Goal: Information Seeking & Learning: Learn about a topic

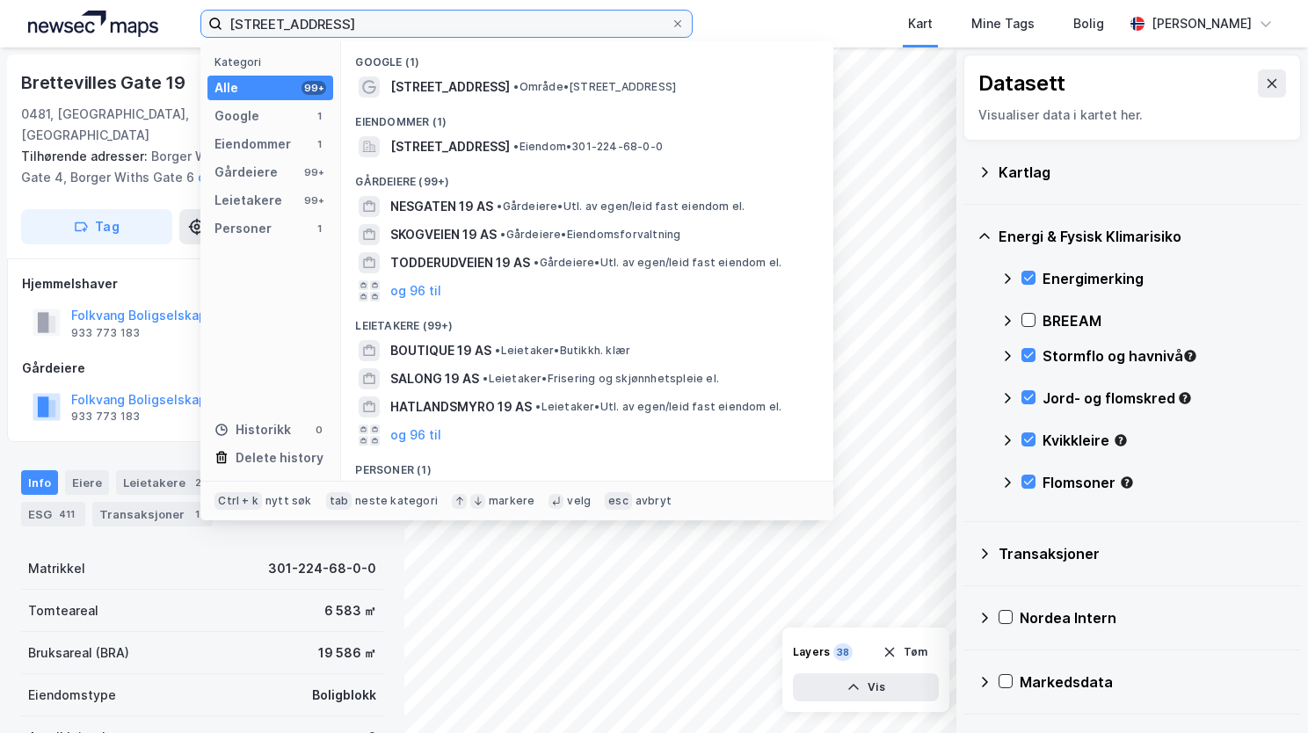
click at [317, 17] on input "brettevillesgate 19" at bounding box center [446, 24] width 448 height 26
drag, startPoint x: 359, startPoint y: 20, endPoint x: 205, endPoint y: 30, distance: 154.2
click at [205, 30] on label "brettevillesgate 19" at bounding box center [446, 24] width 492 height 28
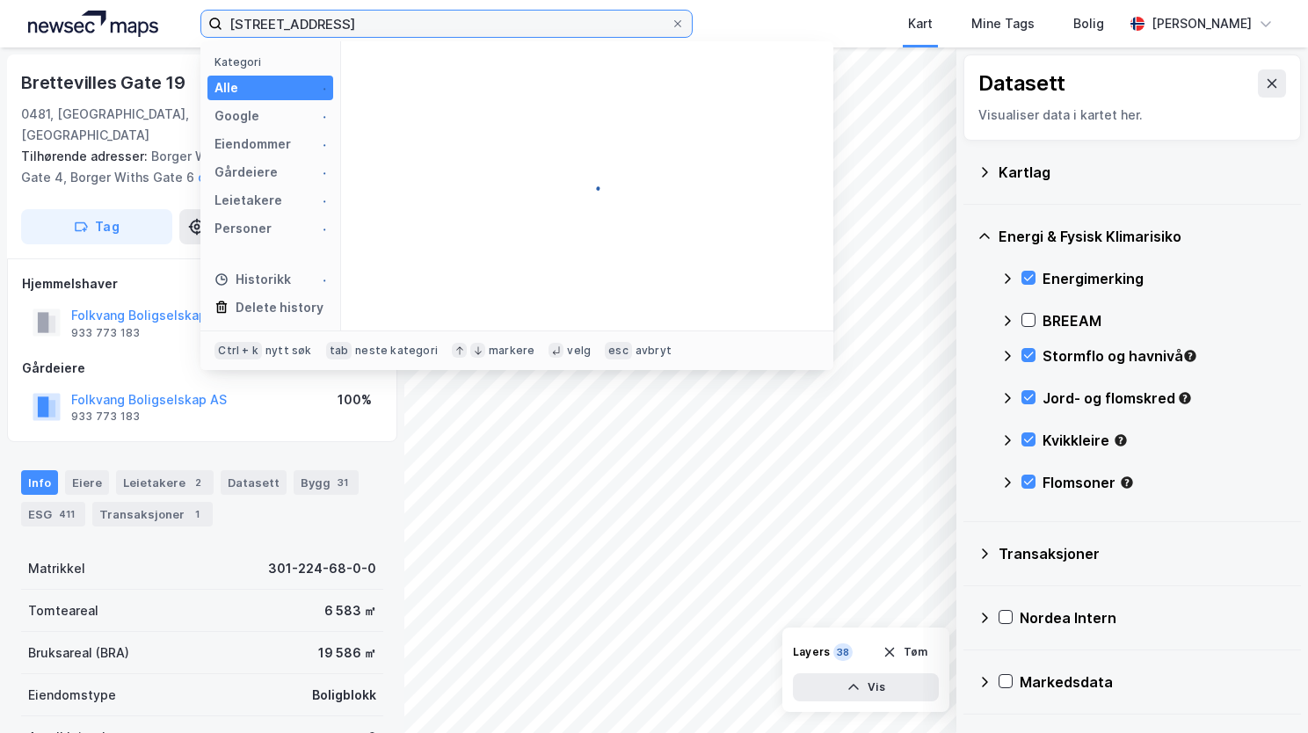
type input "Industrigata 60 A"
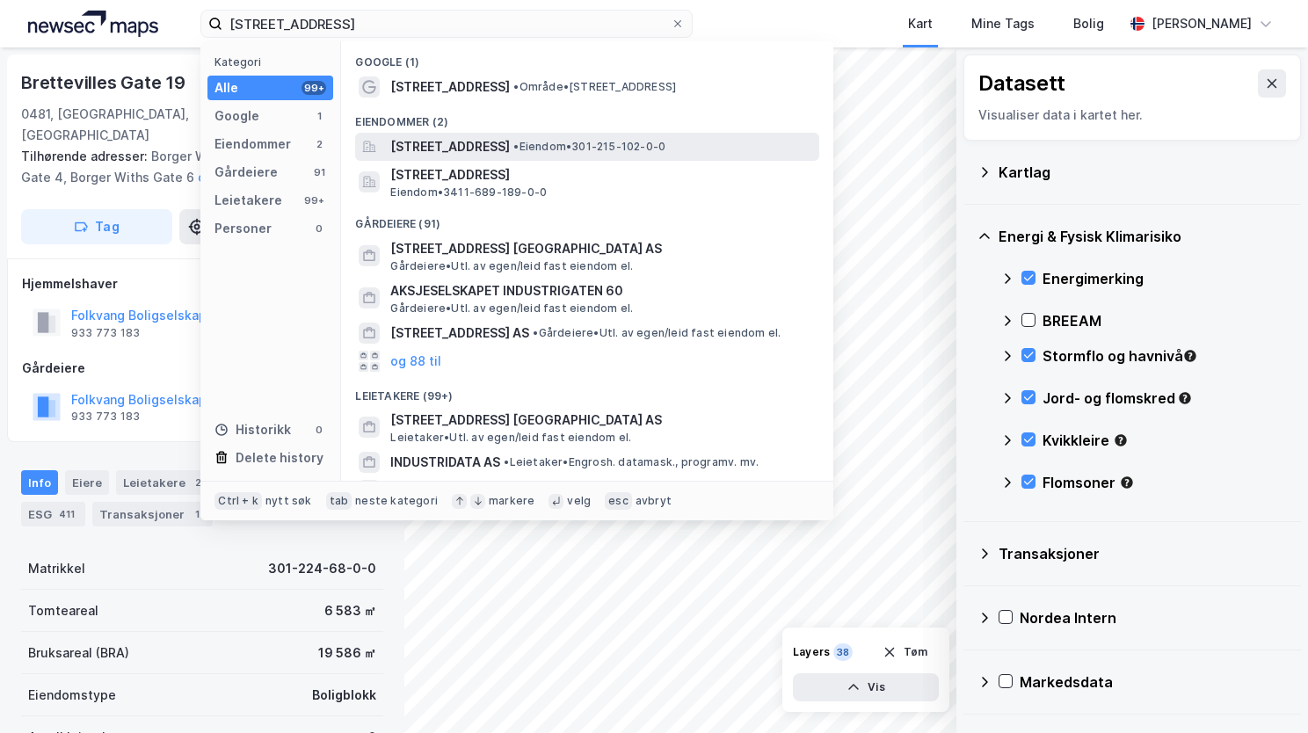
click at [450, 143] on span "[STREET_ADDRESS]" at bounding box center [450, 146] width 120 height 21
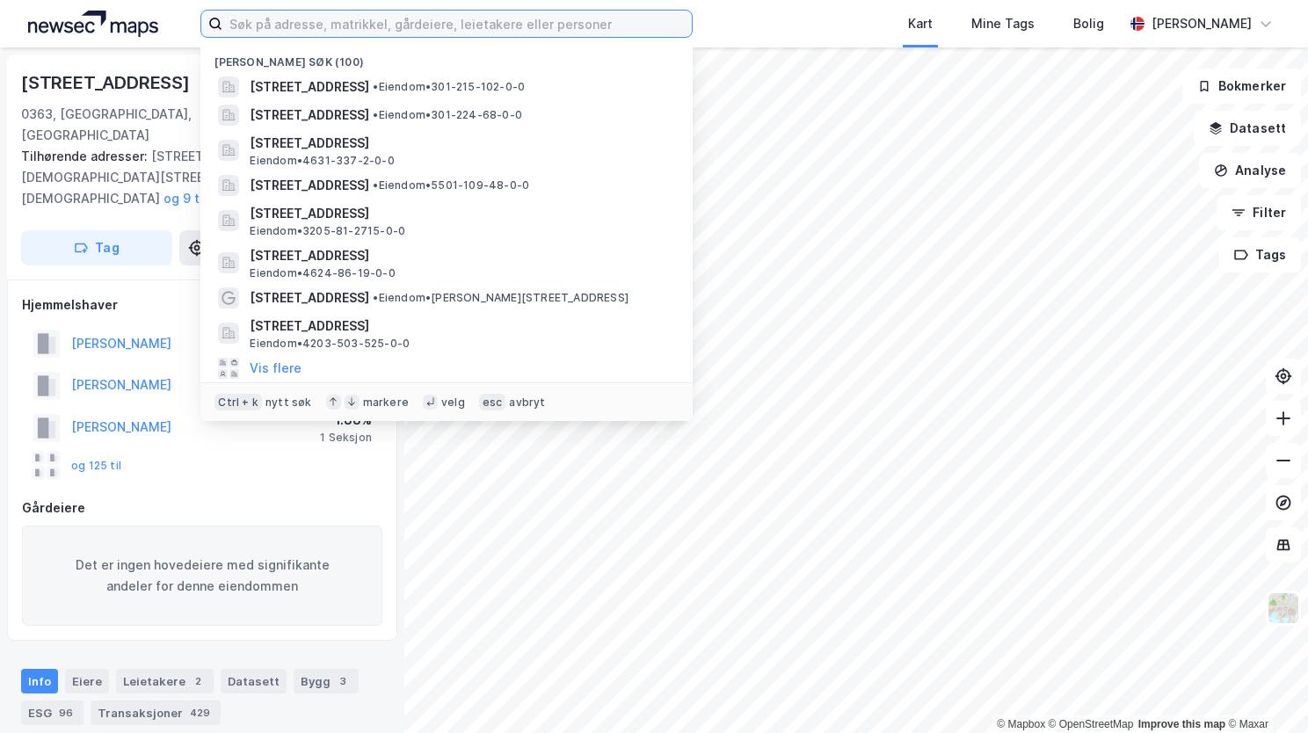
click at [368, 25] on input at bounding box center [456, 24] width 469 height 26
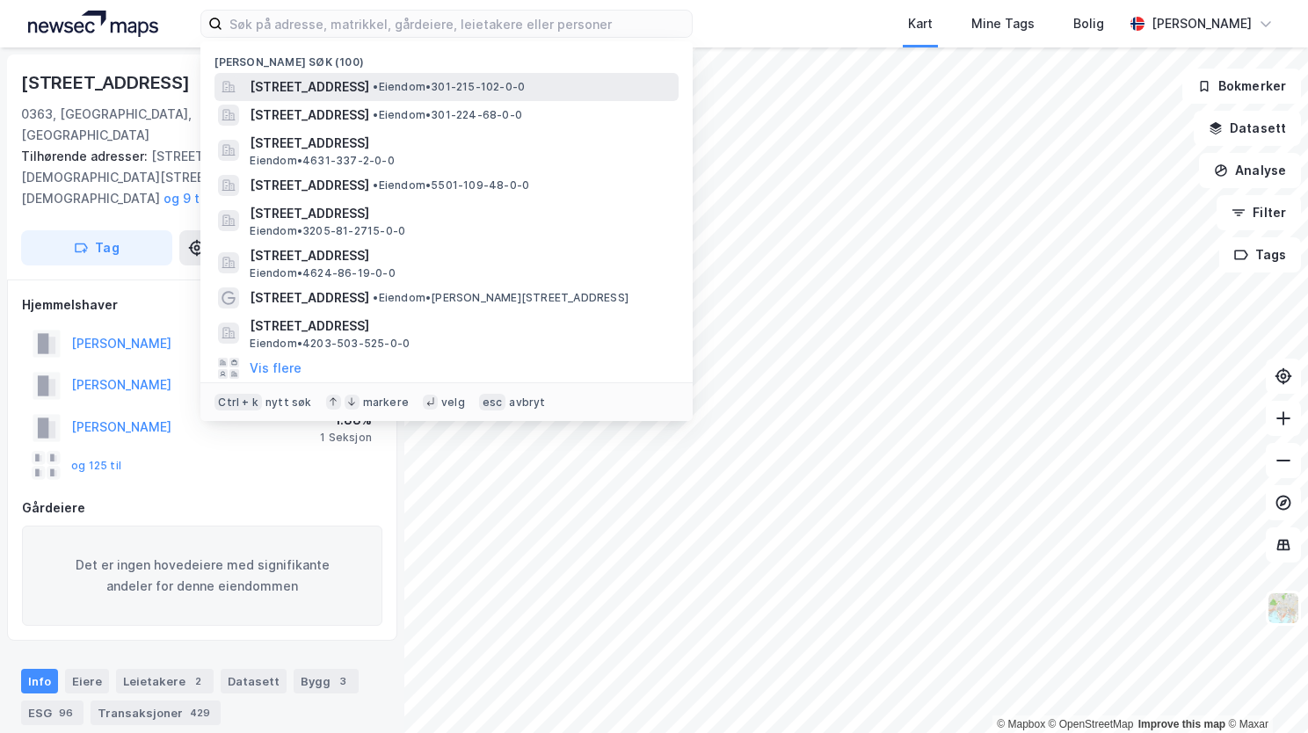
click at [362, 89] on span "[STREET_ADDRESS]" at bounding box center [310, 86] width 120 height 21
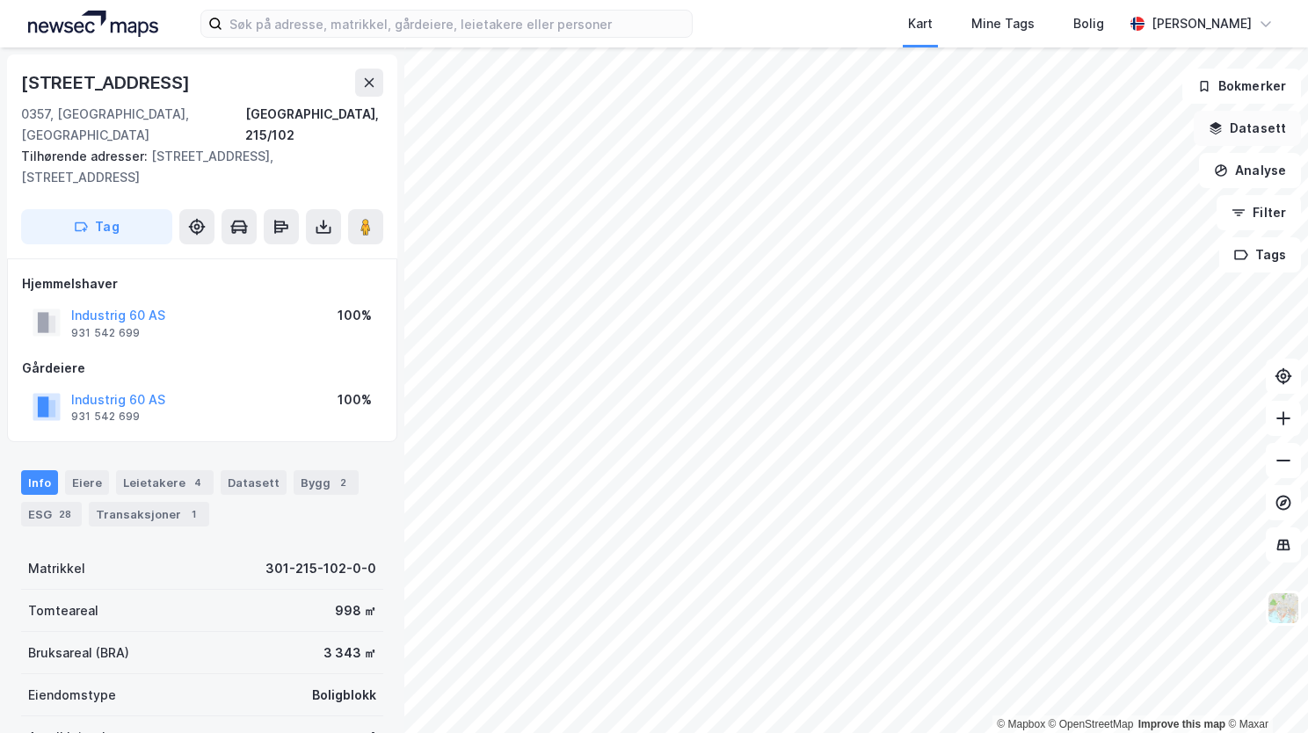
click at [1238, 127] on button "Datasett" at bounding box center [1247, 128] width 107 height 35
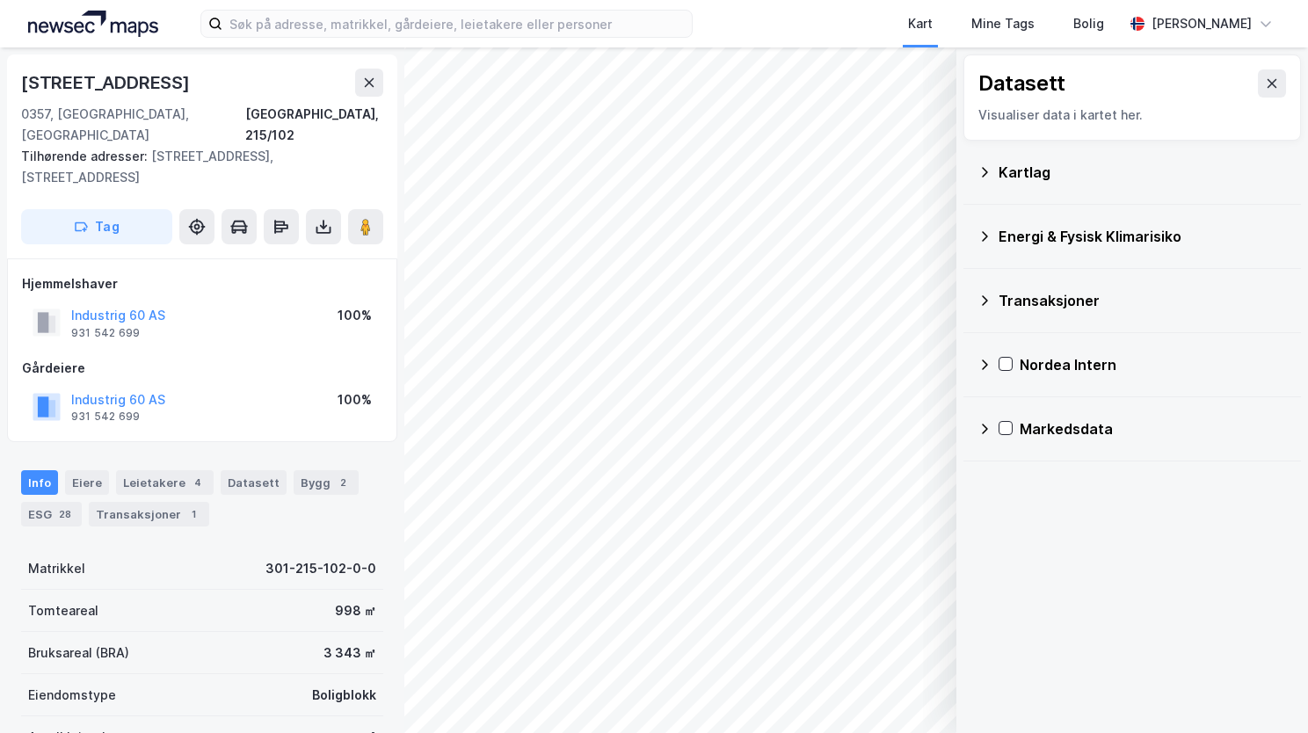
click at [982, 174] on icon at bounding box center [985, 172] width 14 height 14
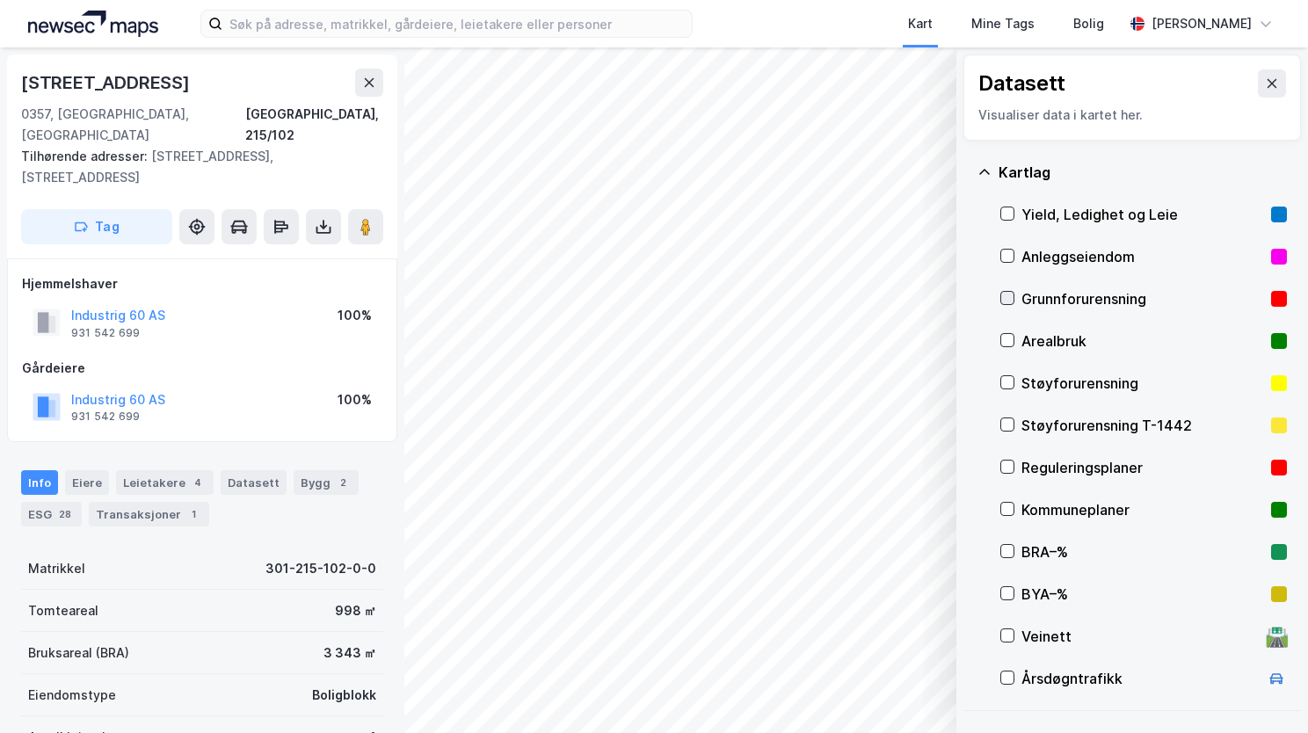
click at [1013, 300] on icon at bounding box center [1007, 298] width 12 height 12
click at [886, 686] on button "Vis" at bounding box center [866, 687] width 146 height 28
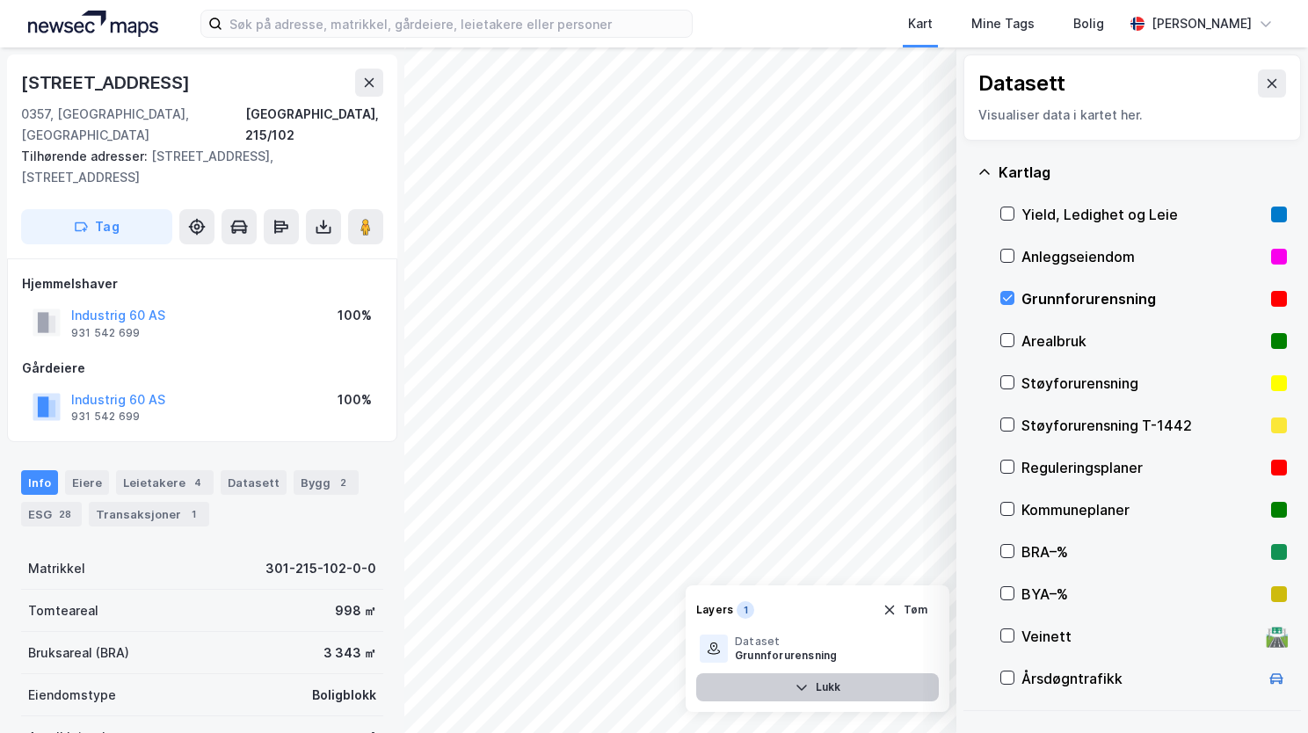
click at [851, 689] on button "Lukk" at bounding box center [817, 687] width 243 height 28
click at [858, 686] on icon "button" at bounding box center [854, 687] width 14 height 14
click at [915, 648] on icon at bounding box center [921, 649] width 14 height 14
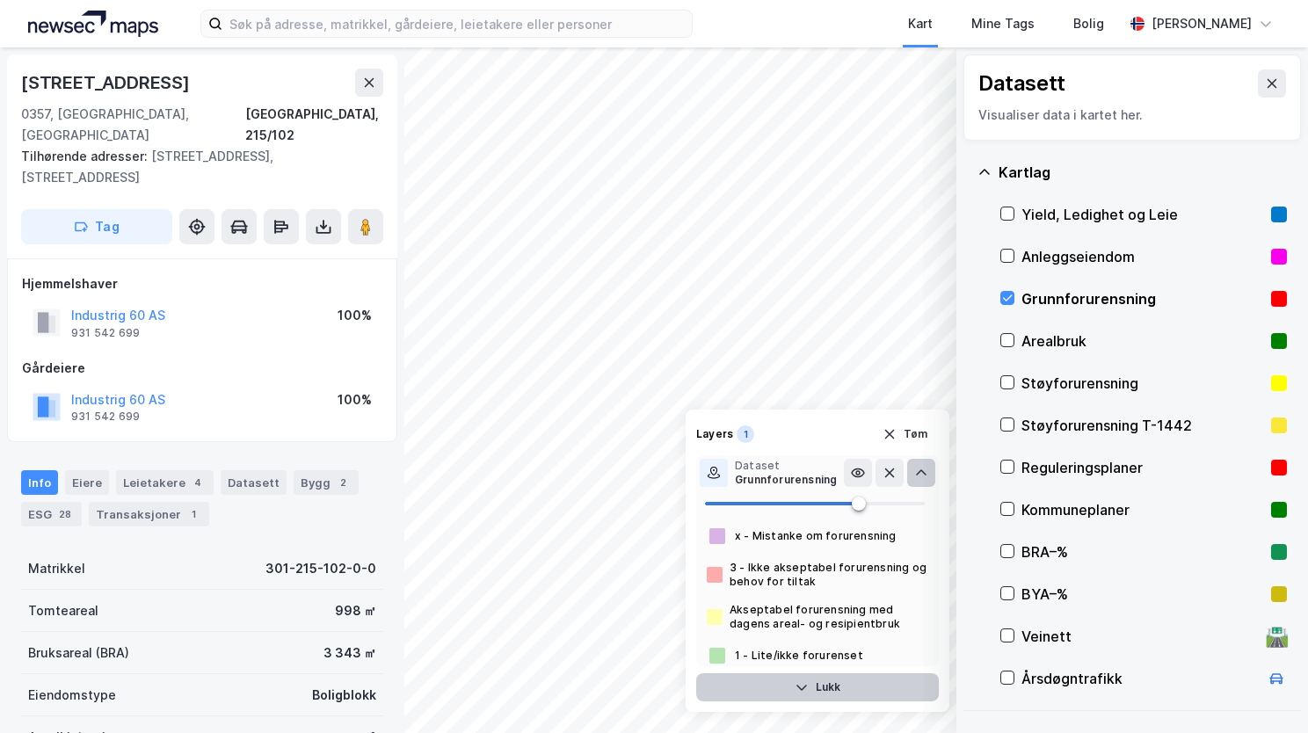
click at [915, 648] on div "1 - Lite/ikke forurenset" at bounding box center [817, 655] width 243 height 21
click at [809, 688] on button "Lukk" at bounding box center [817, 687] width 243 height 28
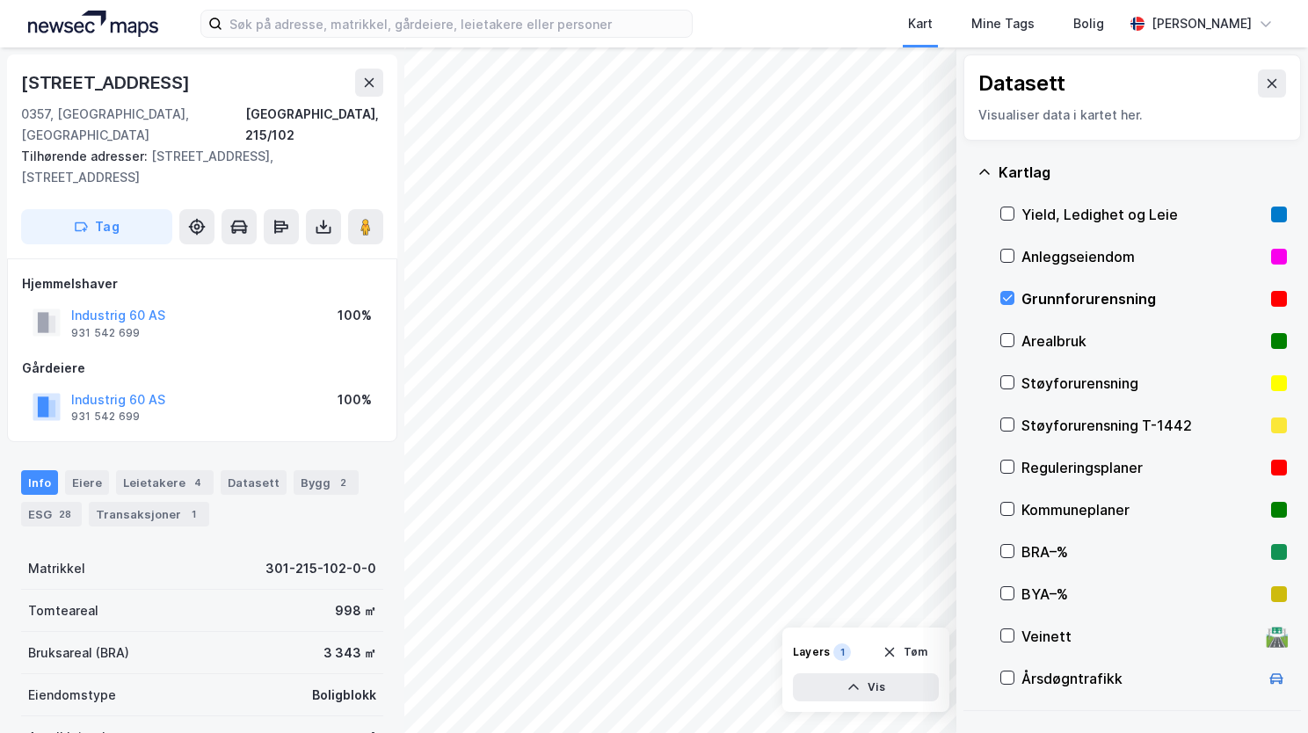
click at [985, 171] on icon at bounding box center [985, 172] width 14 height 14
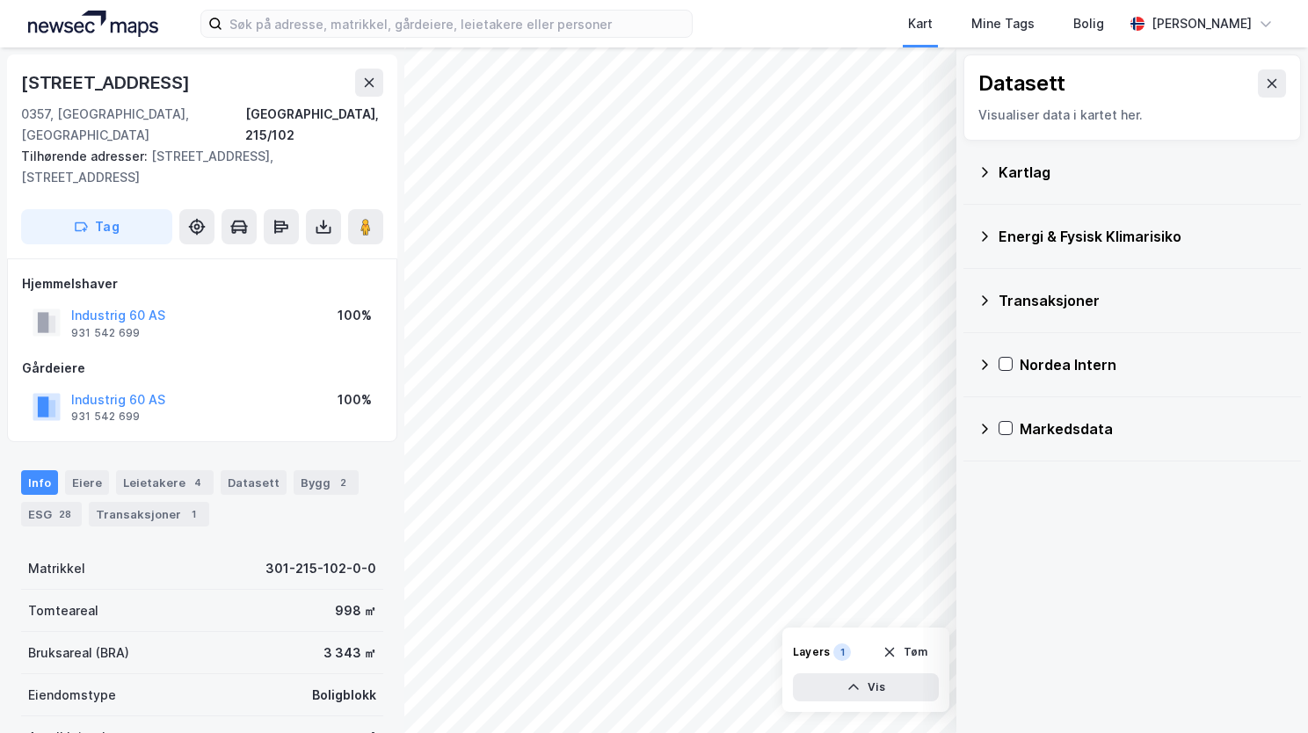
click at [985, 235] on icon at bounding box center [985, 236] width 14 height 14
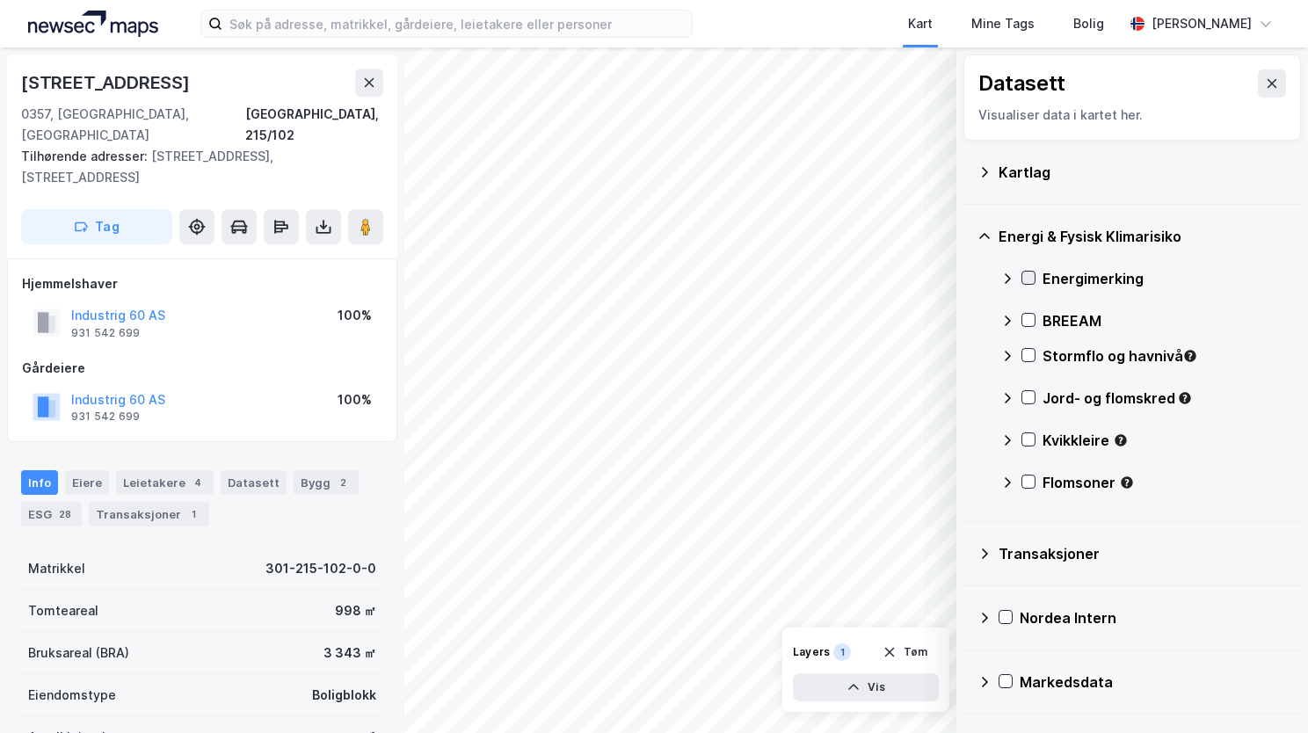
click at [1034, 281] on icon at bounding box center [1028, 278] width 12 height 12
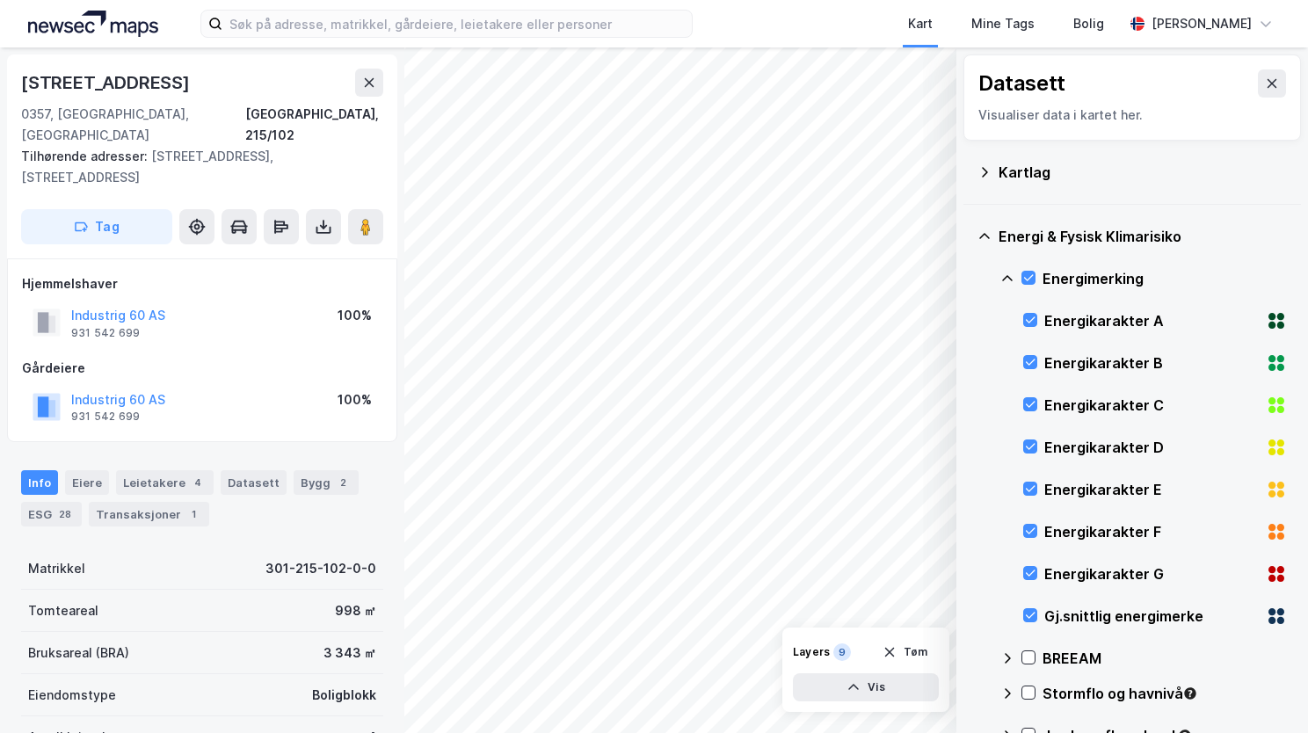
click at [1008, 280] on icon at bounding box center [1008, 279] width 14 height 14
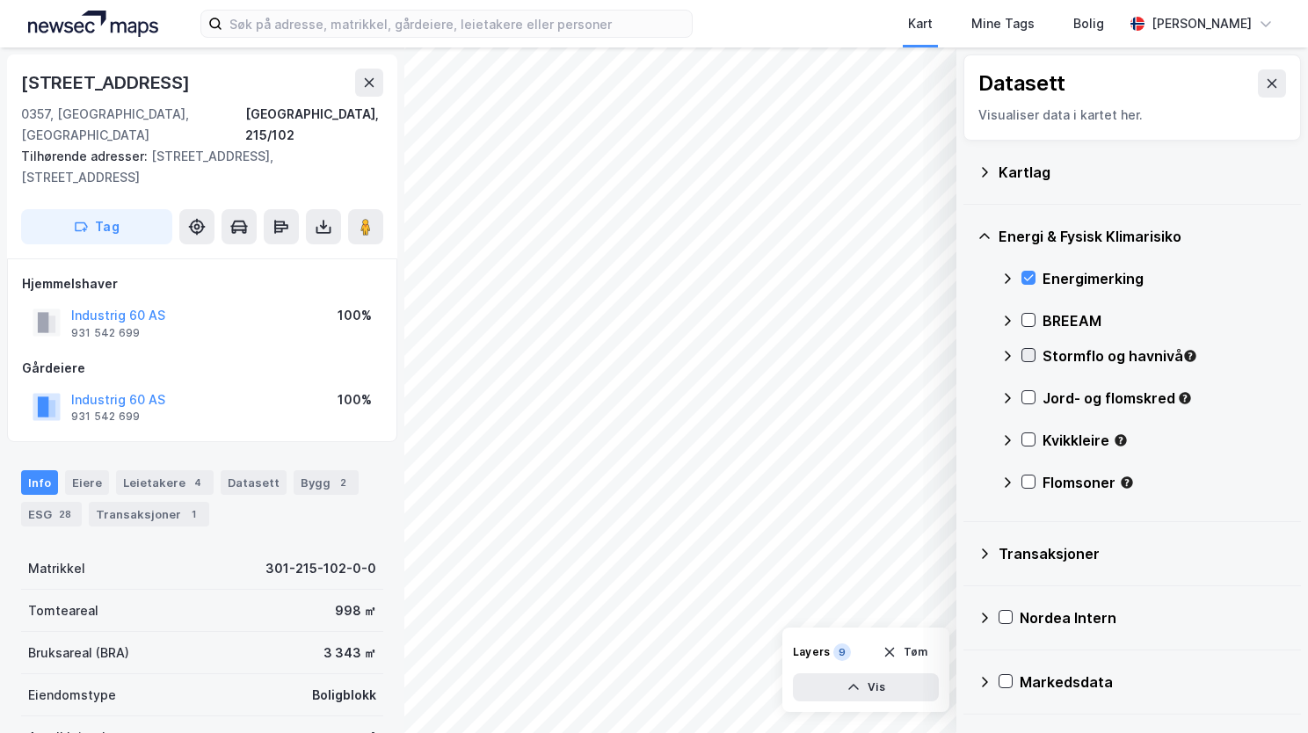
click at [1028, 353] on icon at bounding box center [1028, 355] width 12 height 12
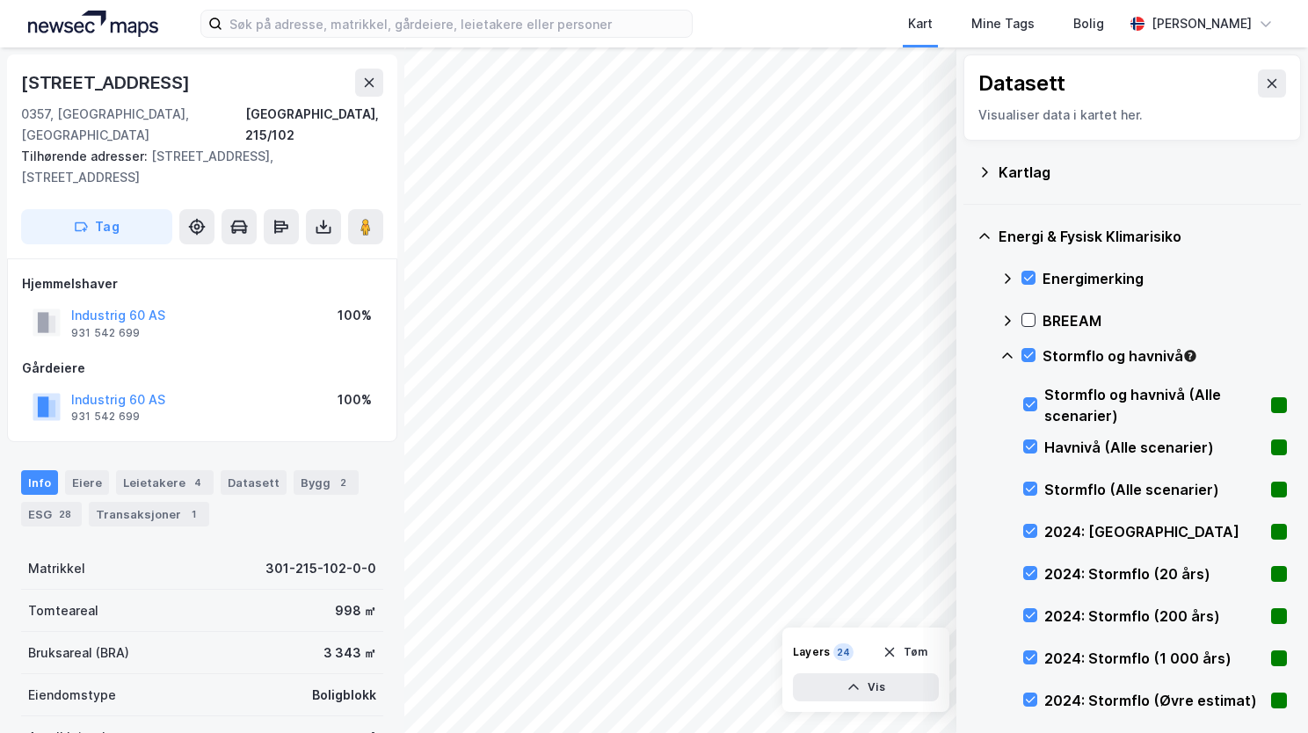
click at [1007, 352] on icon at bounding box center [1008, 356] width 14 height 14
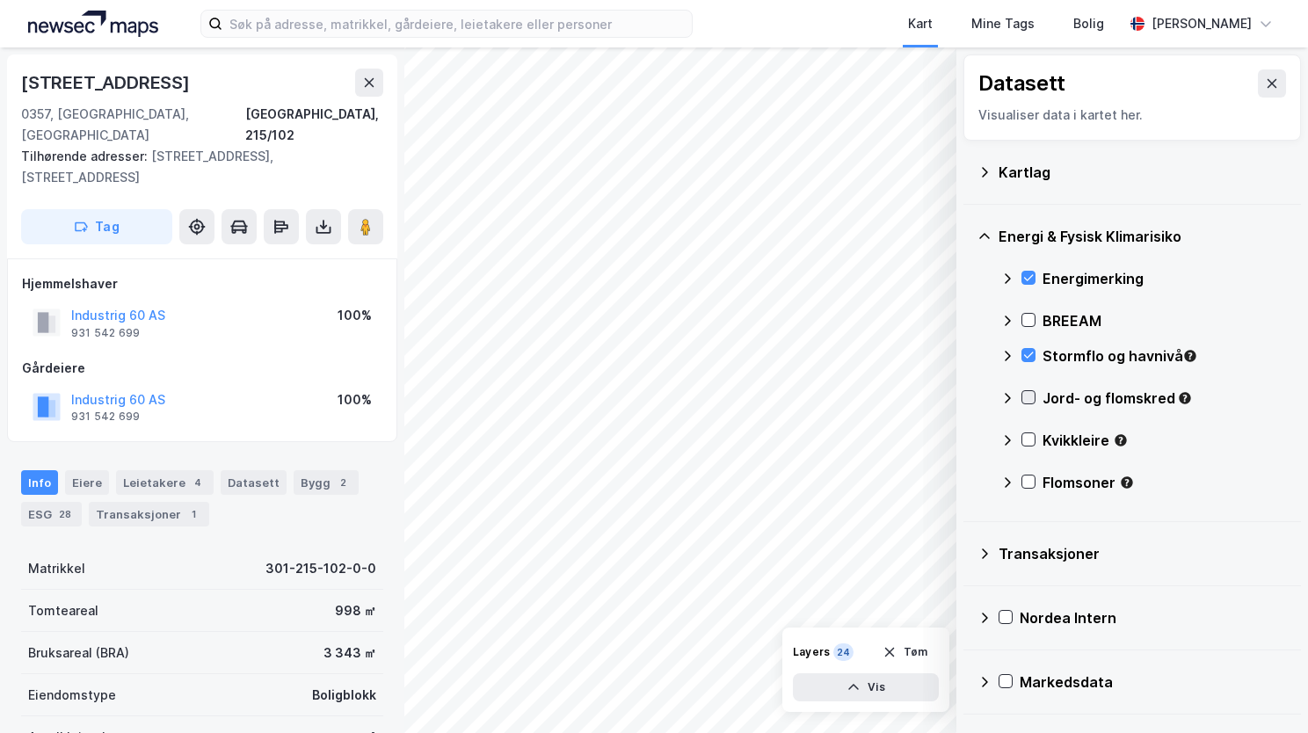
click at [1030, 391] on icon at bounding box center [1028, 397] width 12 height 12
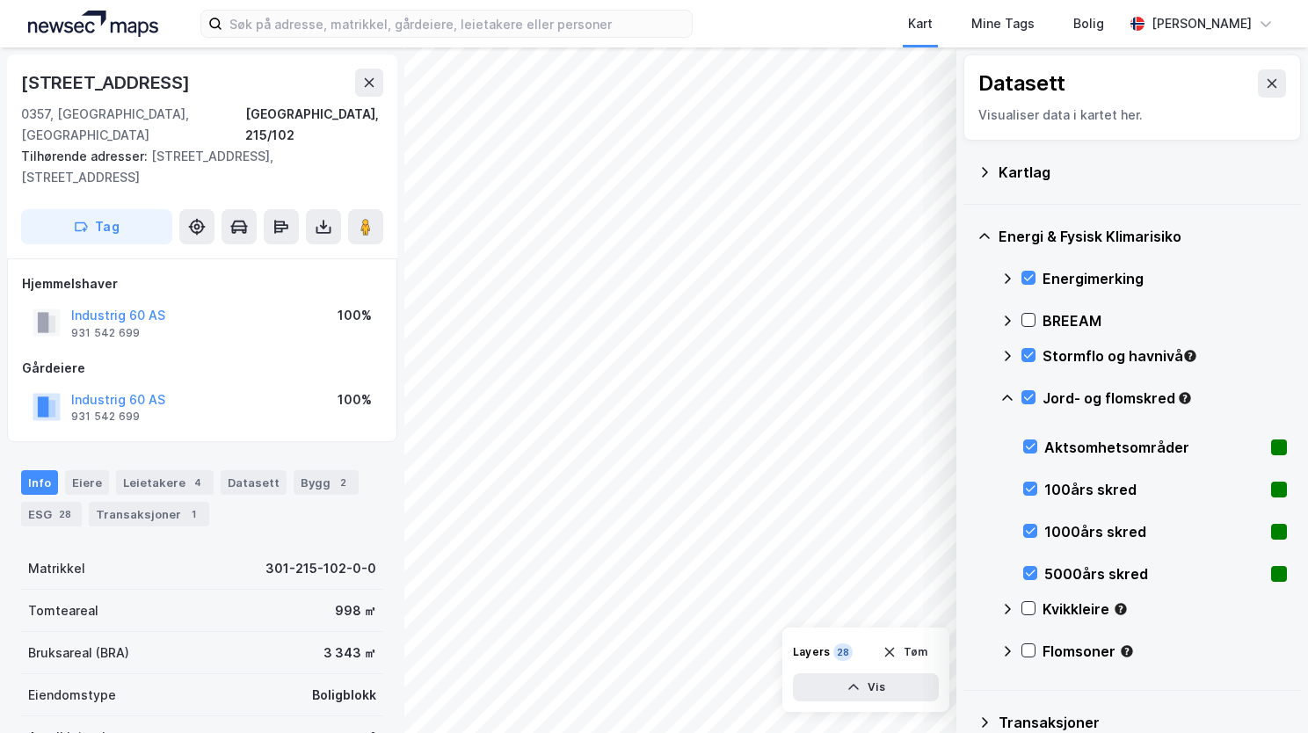
click at [1008, 399] on icon at bounding box center [1008, 398] width 14 height 14
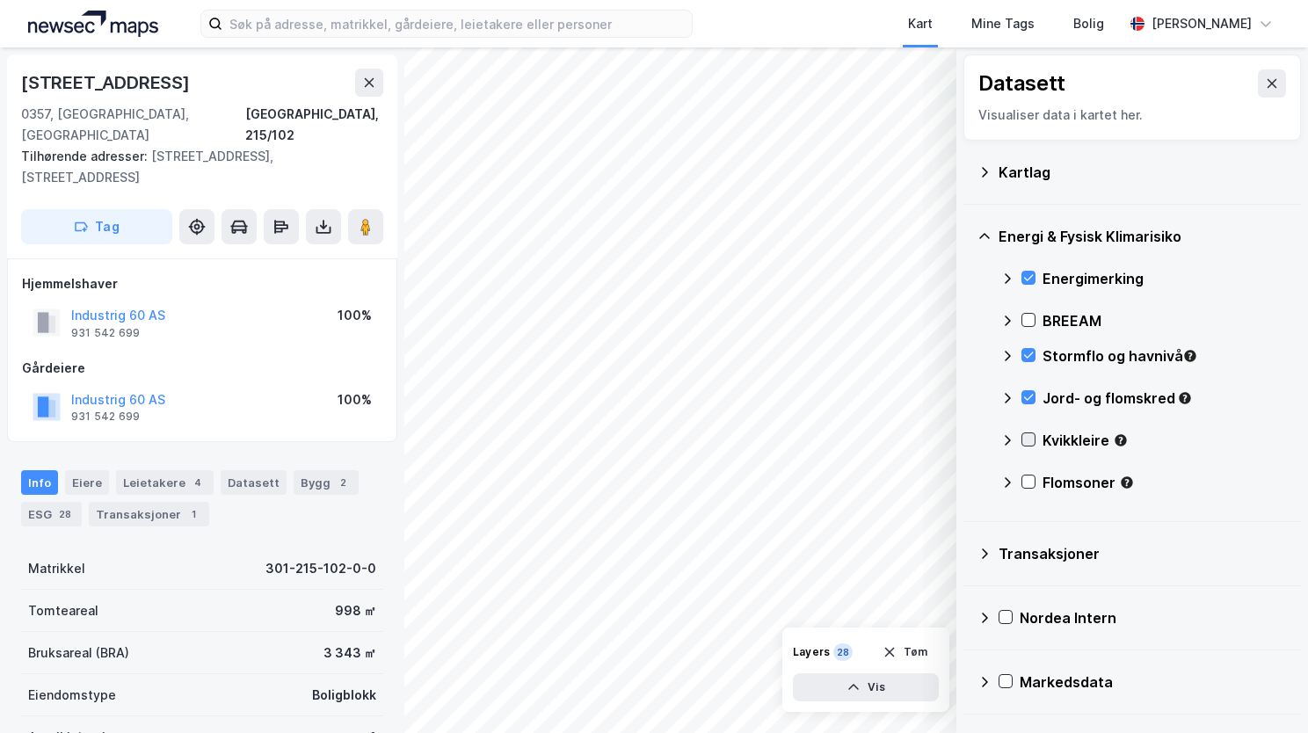
click at [1024, 437] on icon at bounding box center [1028, 439] width 12 height 12
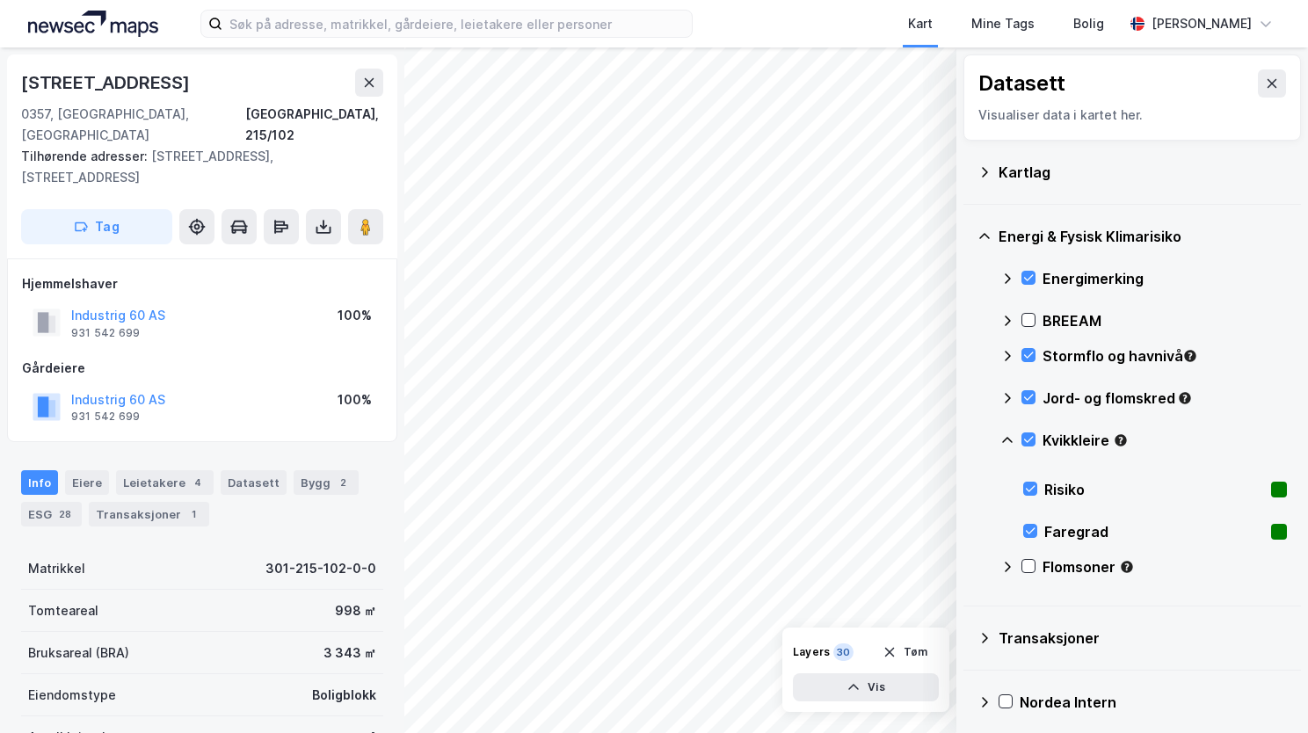
click at [1012, 440] on icon at bounding box center [1008, 440] width 14 height 14
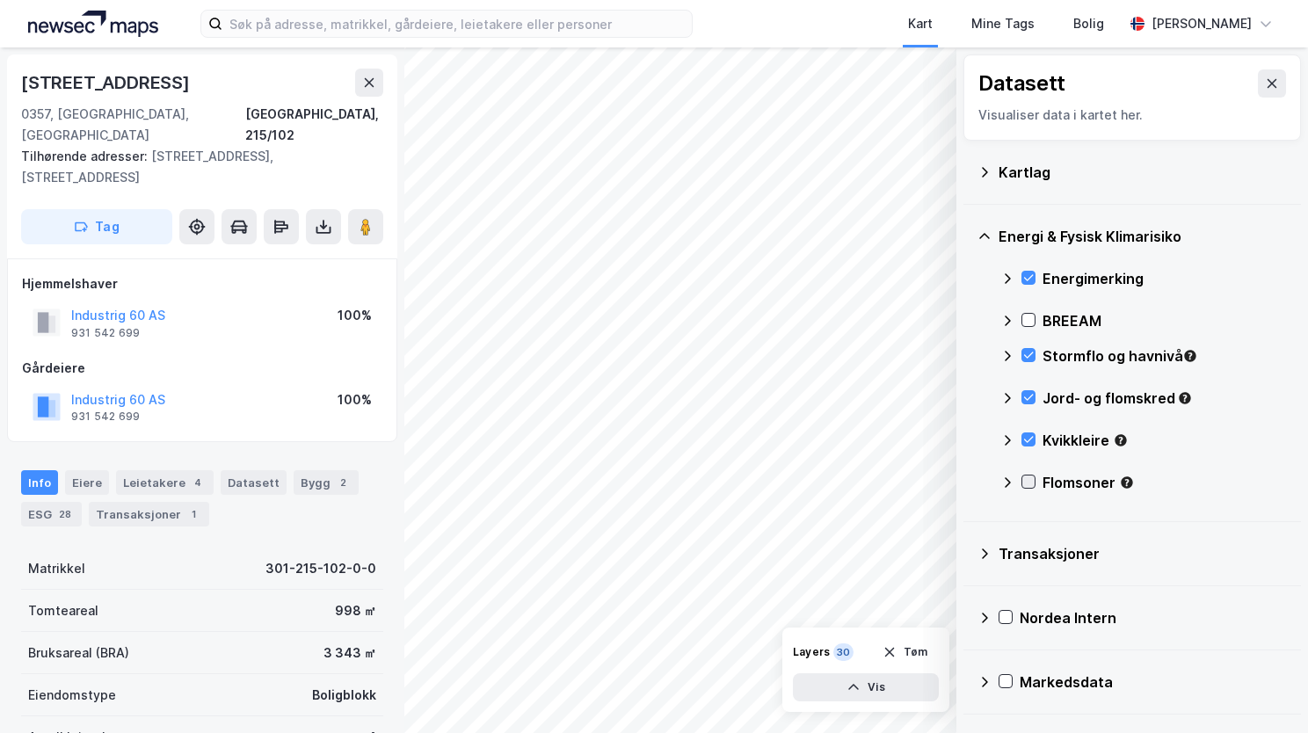
click at [1031, 476] on icon at bounding box center [1028, 482] width 12 height 12
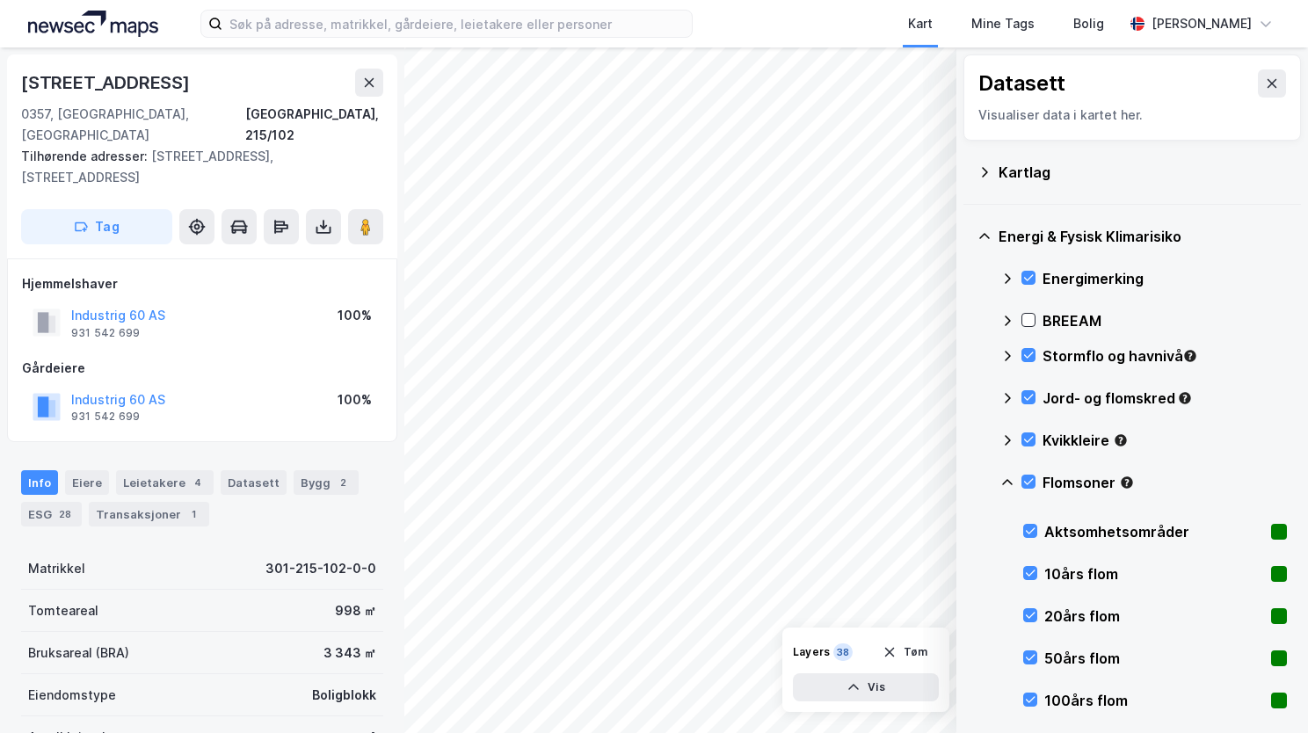
click at [1011, 477] on icon at bounding box center [1008, 483] width 14 height 14
